Goal: Find specific page/section: Find specific page/section

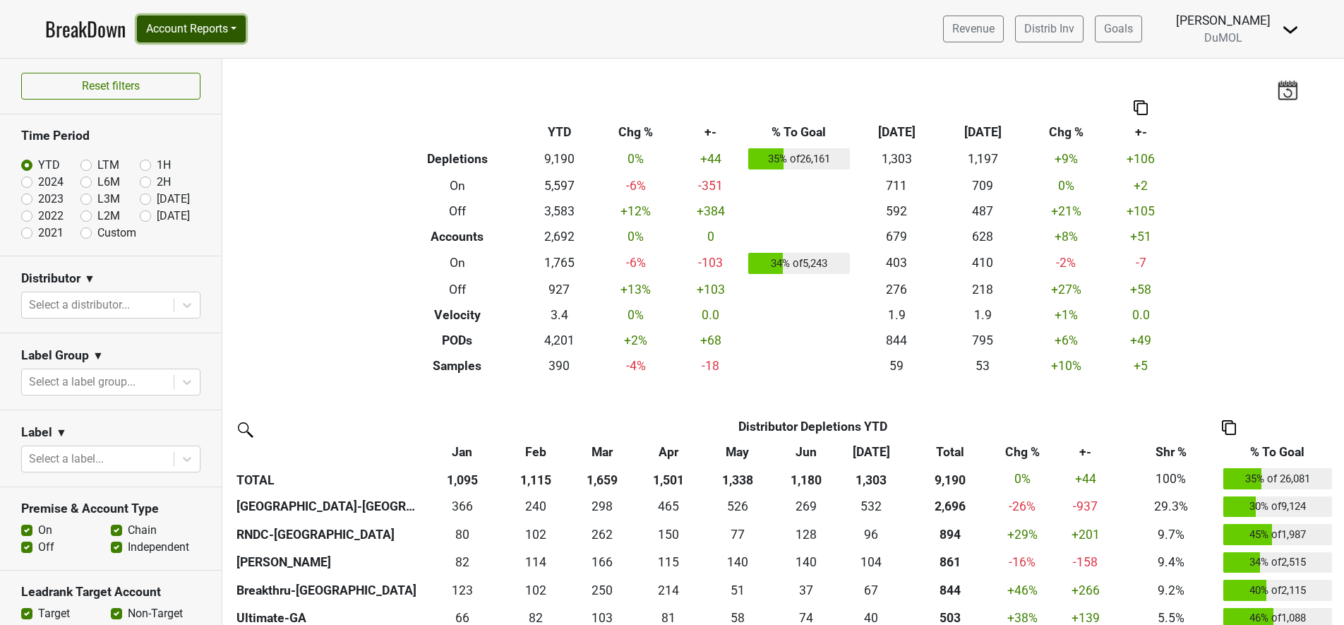
click at [216, 34] on button "Account Reports" at bounding box center [191, 29] width 109 height 27
click at [200, 57] on link "SuperRanker" at bounding box center [200, 61] width 125 height 23
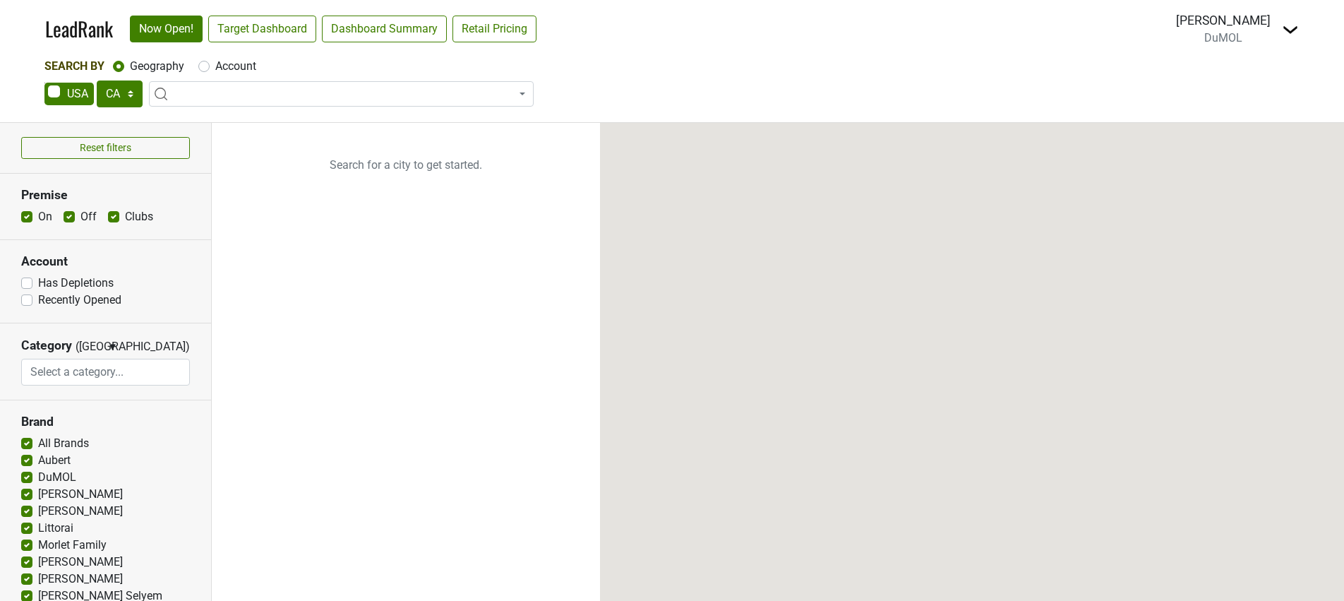
select select "CA"
select select
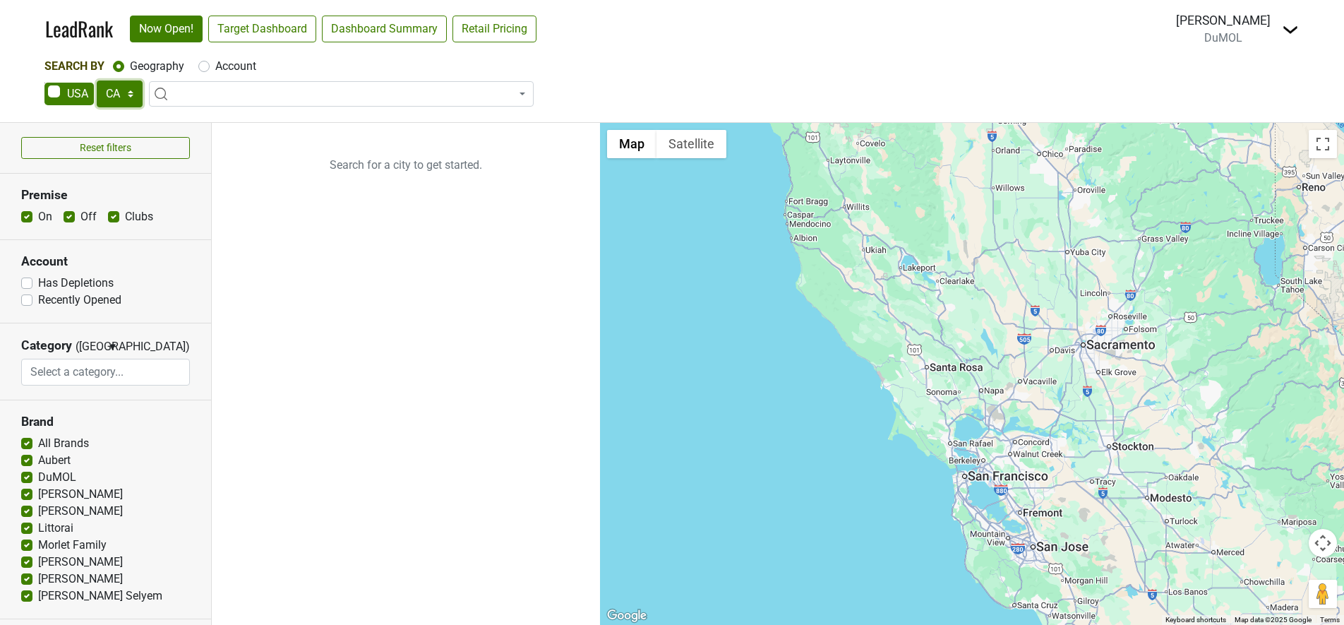
click at [120, 86] on select "AK AL AR AZ CA CO CT DC DE FL [GEOGRAPHIC_DATA] HI IA ID IL IN KS [GEOGRAPHIC_D…" at bounding box center [120, 93] width 46 height 27
select select "NJ"
click at [97, 80] on select "AK AL AR AZ CA CO CT DC DE FL [GEOGRAPHIC_DATA] HI IA ID IL IN KS [GEOGRAPHIC_D…" at bounding box center [120, 93] width 46 height 27
click at [239, 64] on label "Account" at bounding box center [235, 66] width 41 height 17
click at [210, 64] on input "Account" at bounding box center [203, 65] width 11 height 14
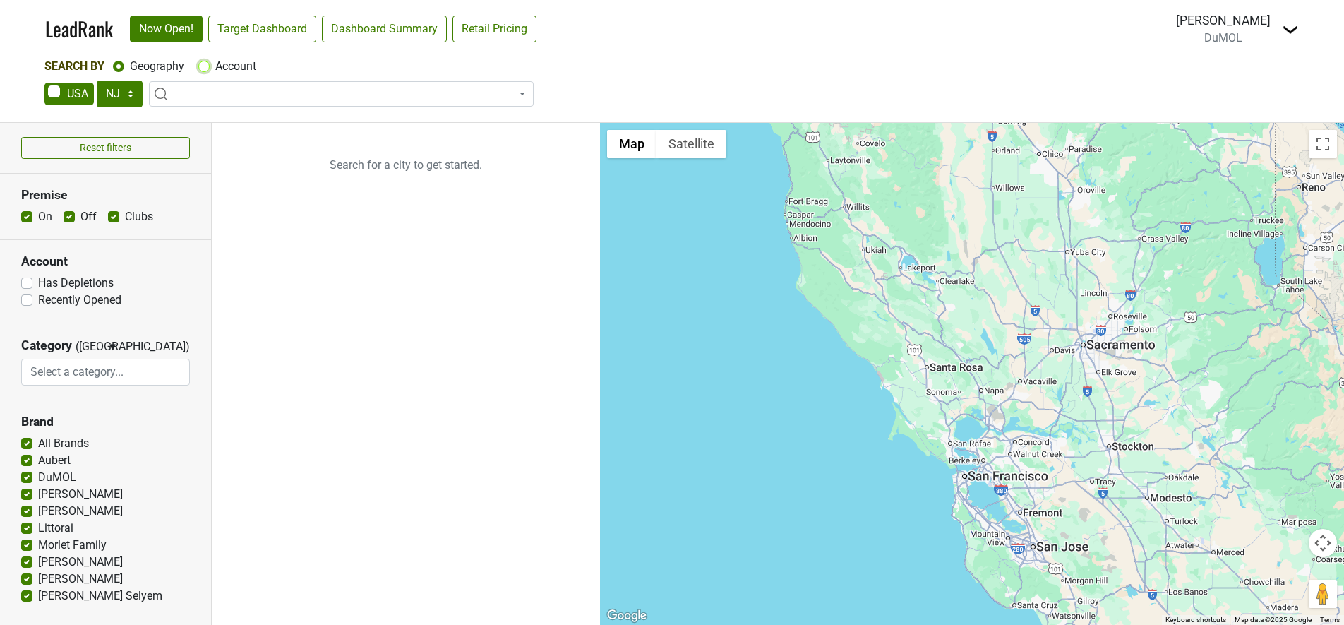
radio input "true"
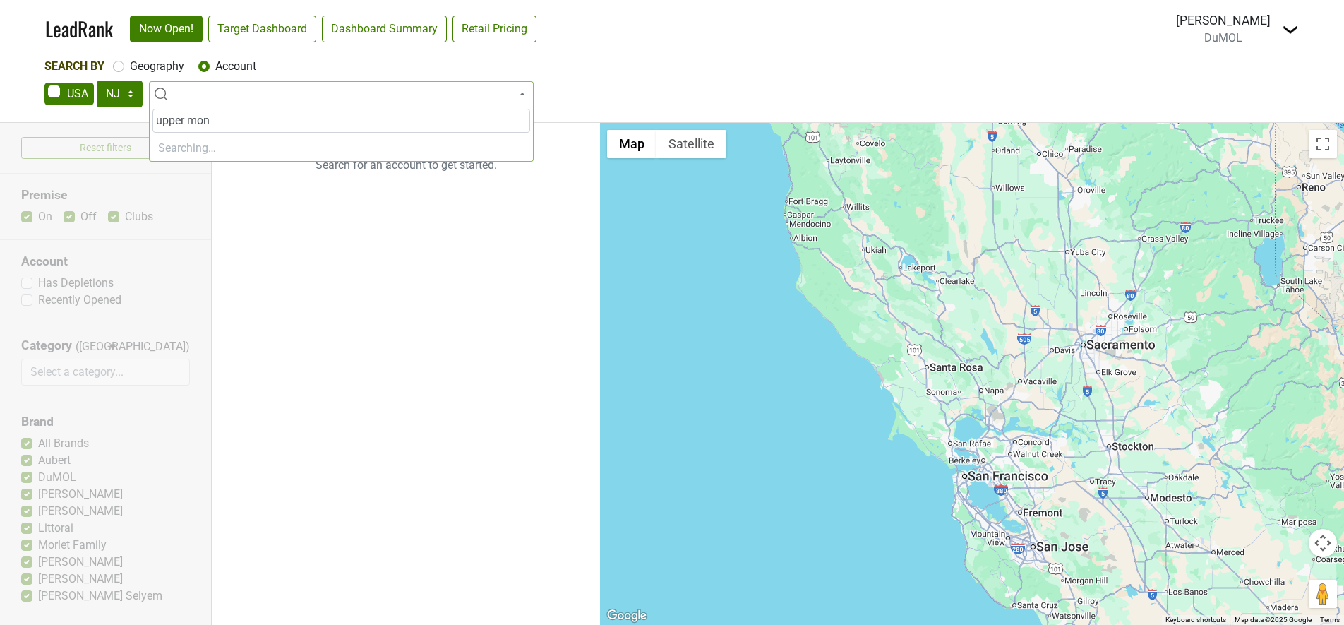
type input "upper mont"
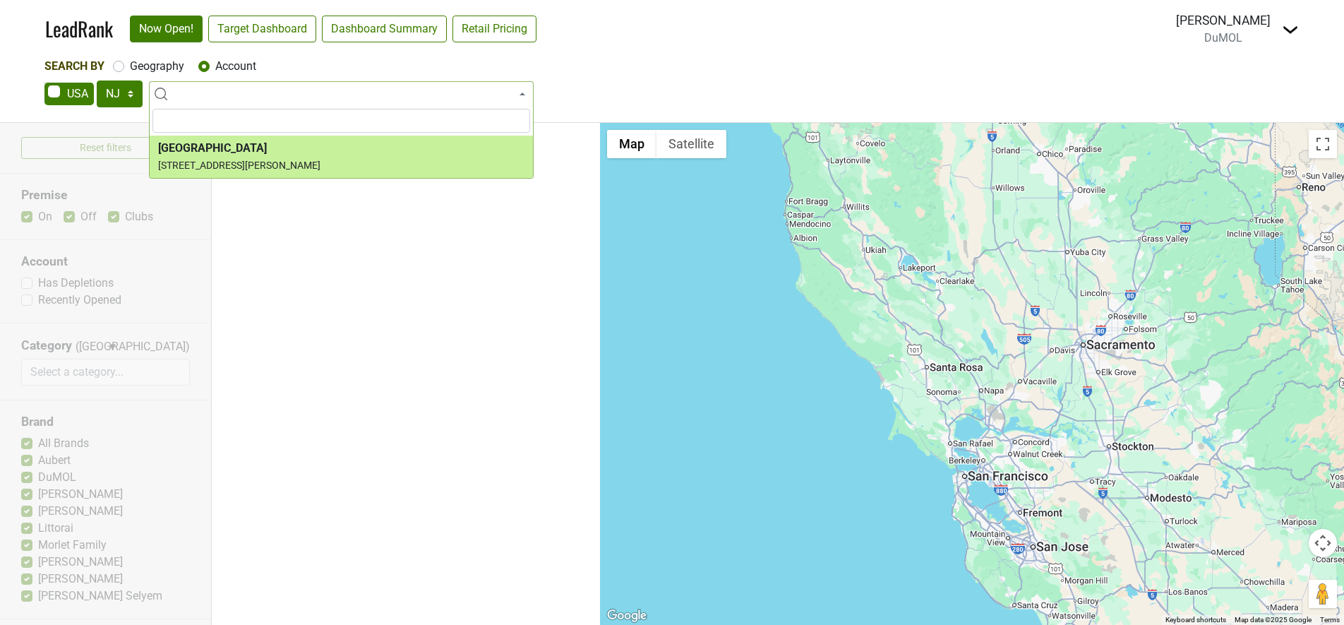
select select "123607815"
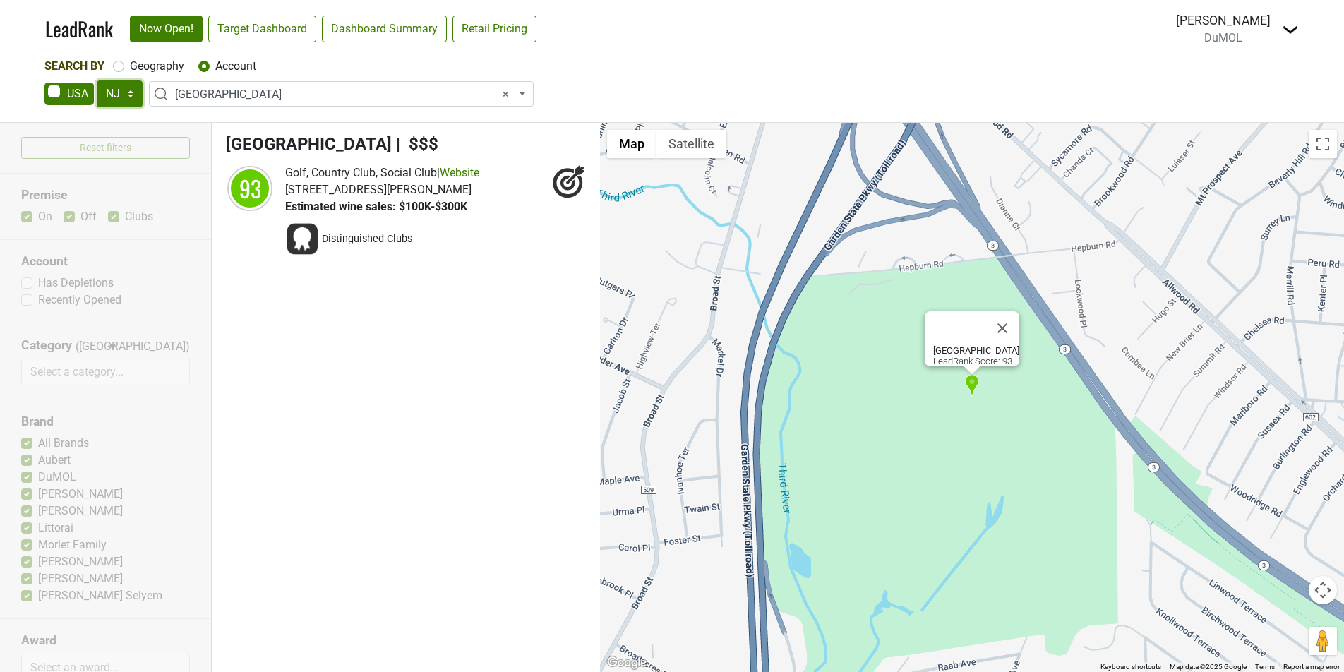
click at [125, 91] on select "AK AL AR AZ CA CO CT DC DE FL [GEOGRAPHIC_DATA] HI IA ID IL IN KS [GEOGRAPHIC_D…" at bounding box center [120, 93] width 46 height 27
select select "NY"
click at [97, 80] on select "AK AL AR AZ CA CO CT DC DE FL [GEOGRAPHIC_DATA] HI IA ID IL IN KS [GEOGRAPHIC_D…" at bounding box center [120, 93] width 46 height 27
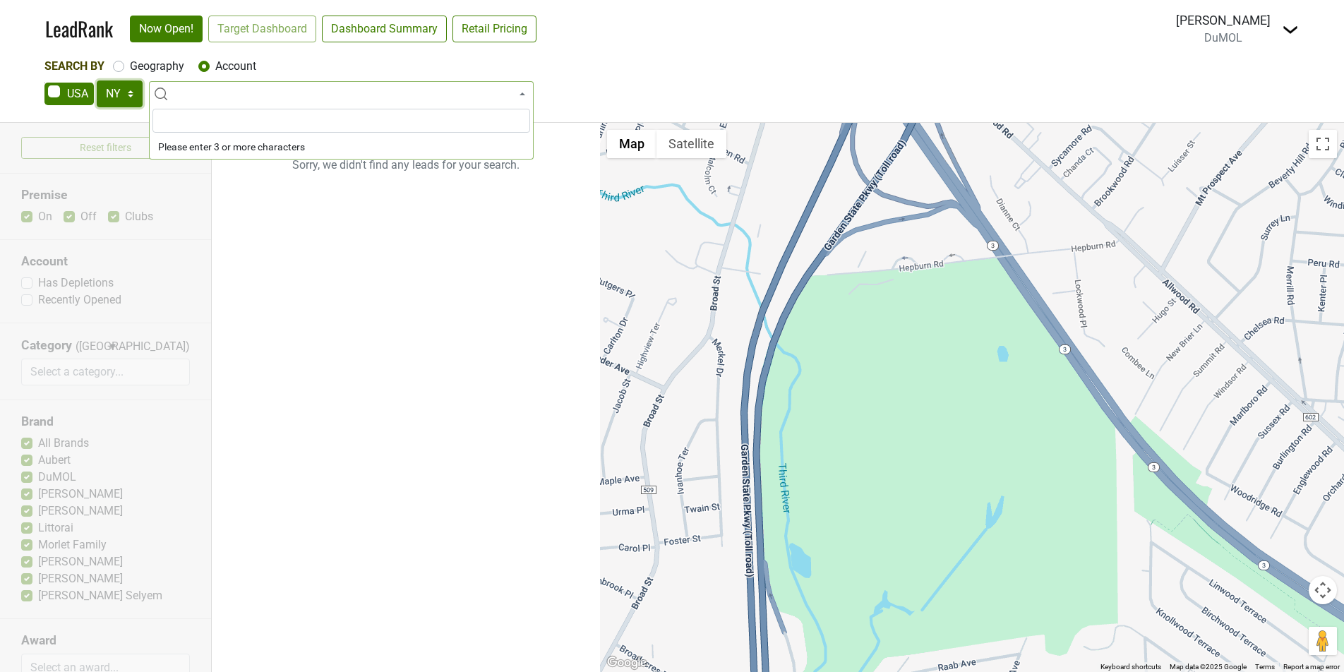
select select
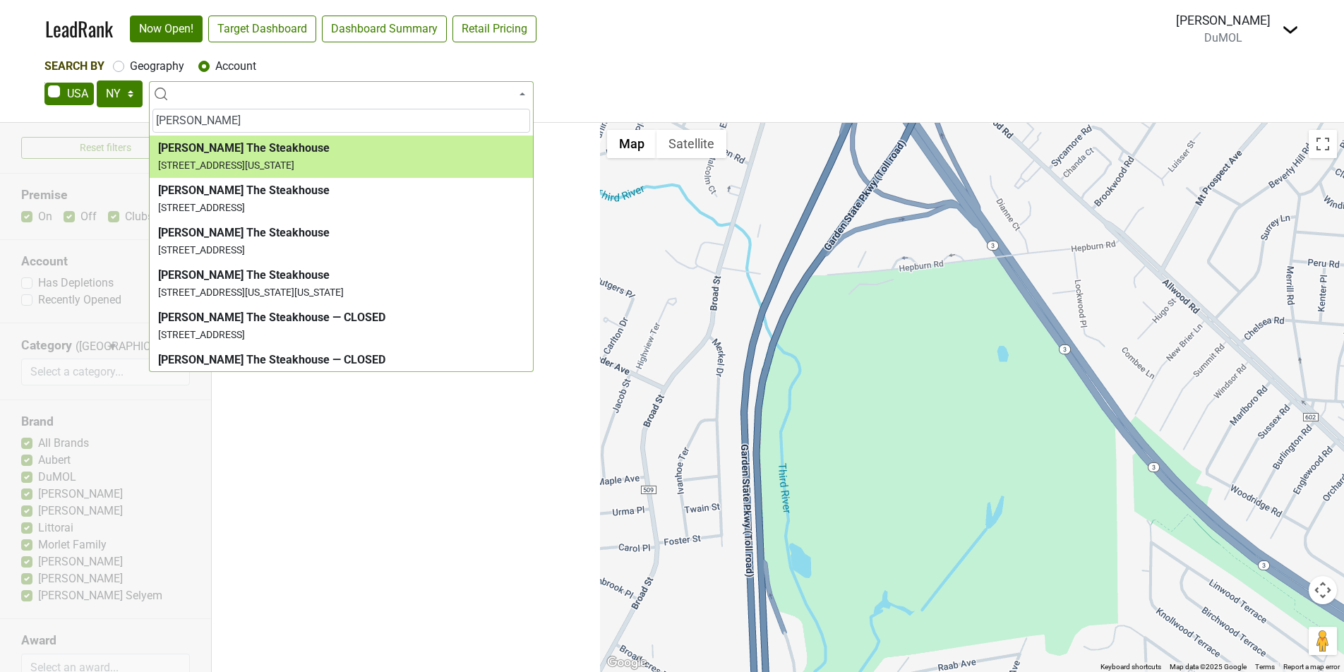
type input "[PERSON_NAME]"
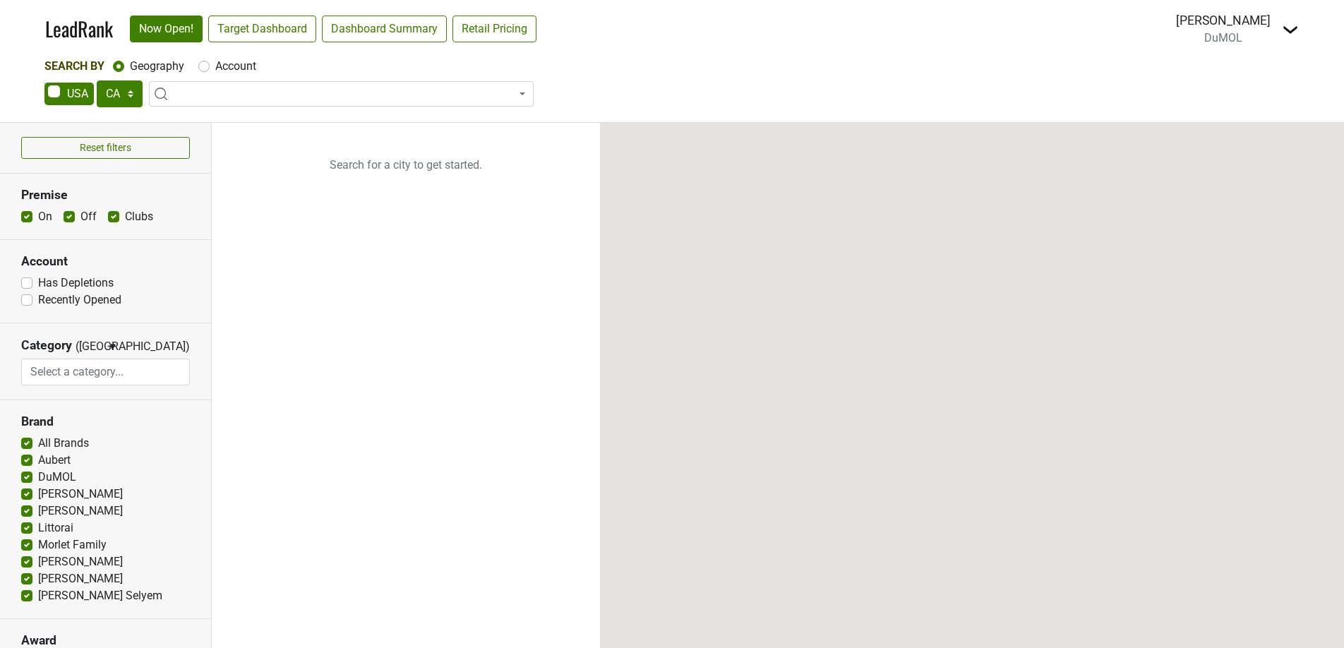
select select "CA"
select select
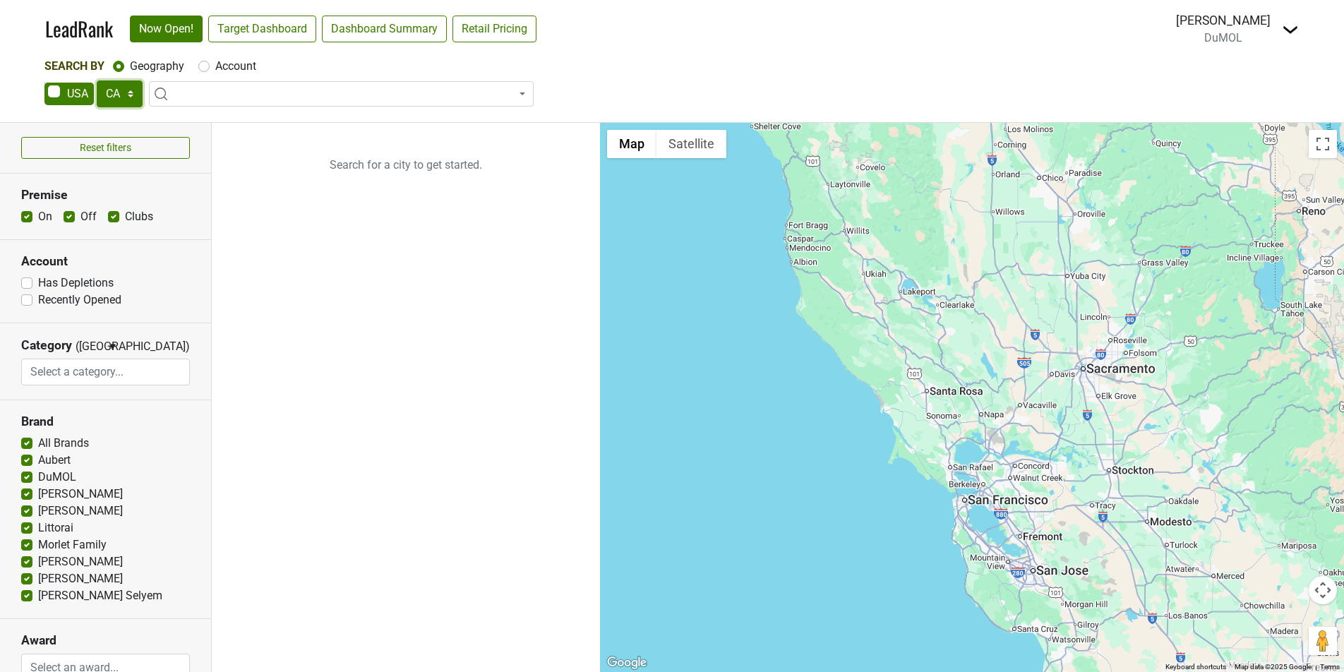
click at [124, 100] on select "AK AL AR AZ CA CO CT DC DE FL [GEOGRAPHIC_DATA] HI IA ID IL IN KS [GEOGRAPHIC_D…" at bounding box center [120, 93] width 46 height 27
select select "NY"
click at [97, 80] on select "AK AL AR AZ CA CO CT DC DE FL [GEOGRAPHIC_DATA] HI IA ID IL IN KS [GEOGRAPHIC_D…" at bounding box center [120, 93] width 46 height 27
click at [236, 66] on label "Account" at bounding box center [235, 66] width 41 height 17
click at [210, 66] on input "Account" at bounding box center [203, 65] width 11 height 14
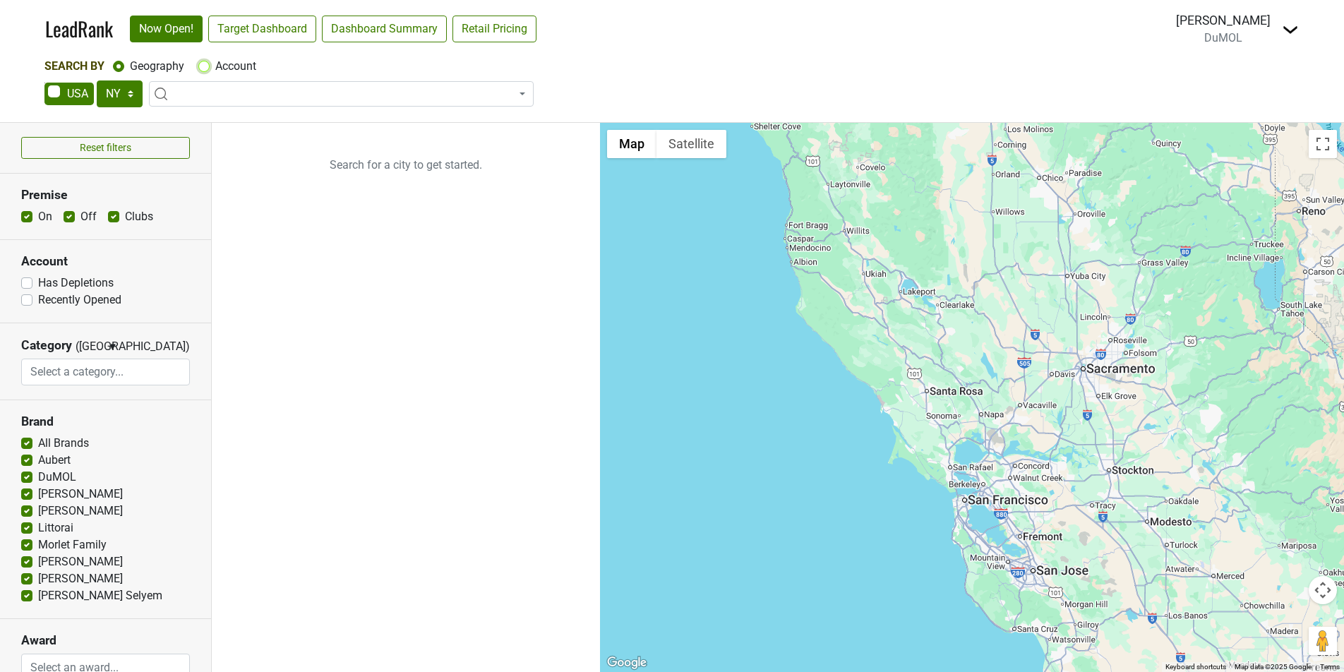
radio input "true"
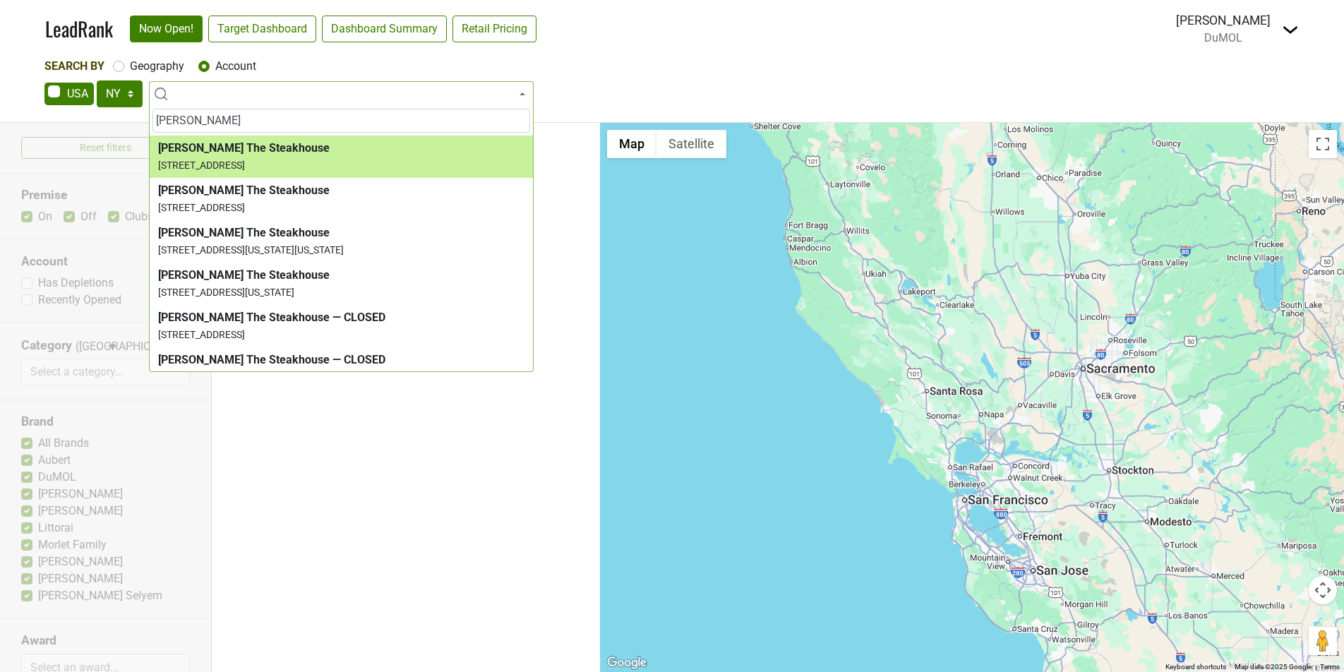
type input "[PERSON_NAME]"
select select "118061"
